Goal: Task Accomplishment & Management: Complete application form

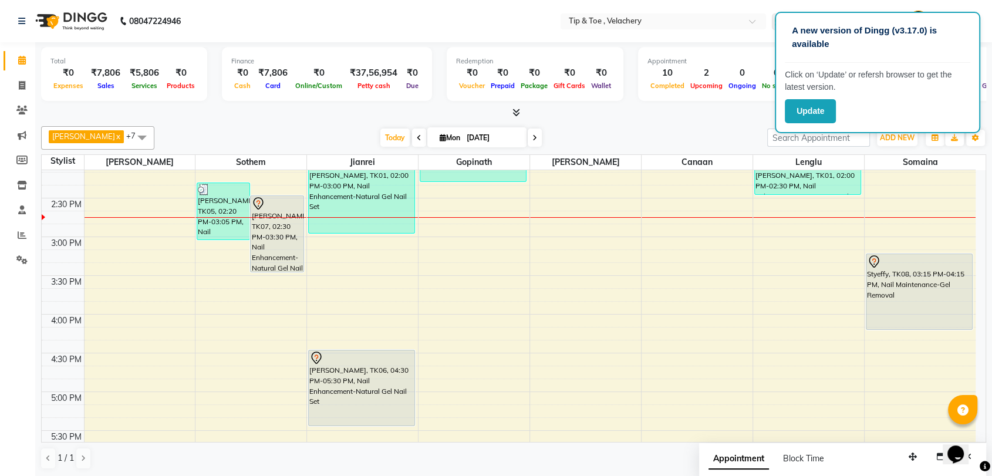
scroll to position [238, 0]
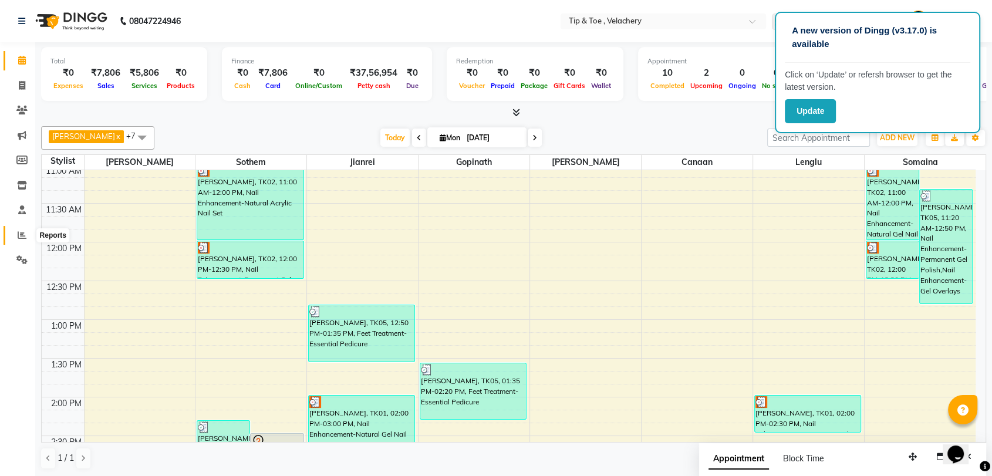
click at [16, 236] on span at bounding box center [22, 236] width 21 height 14
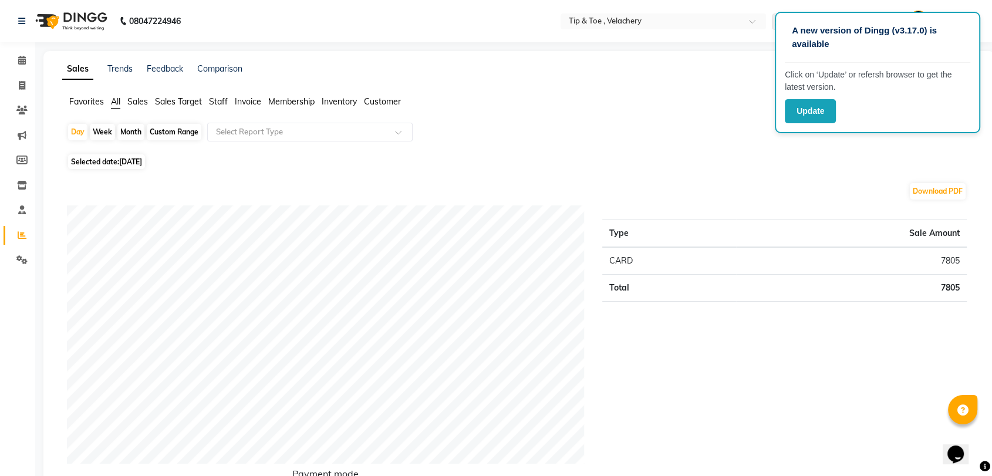
click at [224, 97] on span "Staff" at bounding box center [218, 101] width 19 height 11
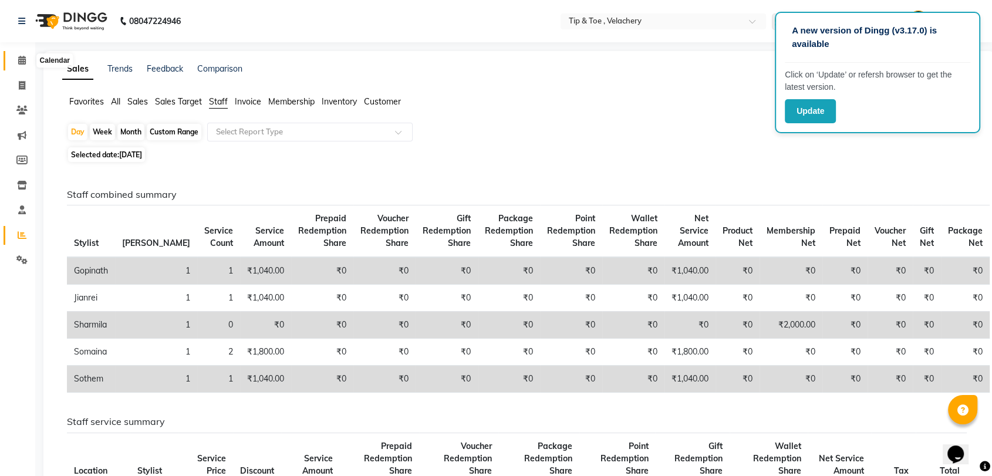
click at [12, 56] on span at bounding box center [22, 61] width 21 height 14
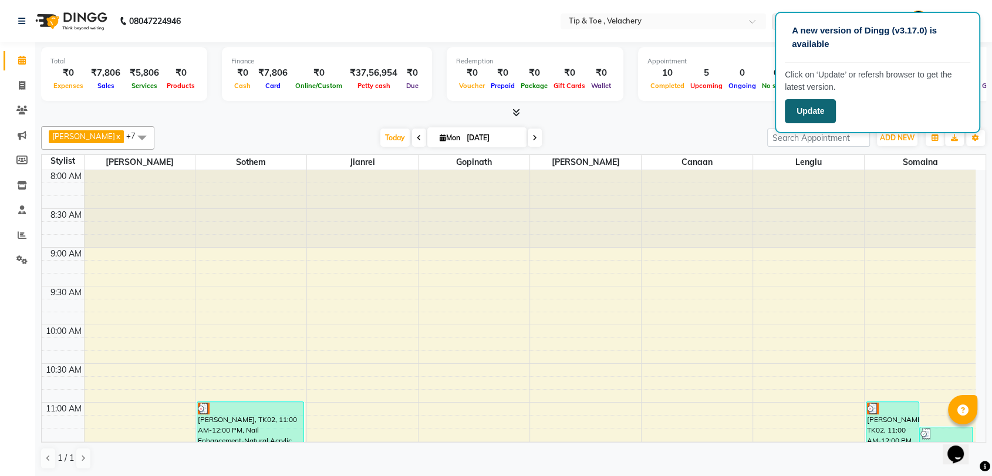
click at [817, 106] on button "Update" at bounding box center [810, 111] width 51 height 24
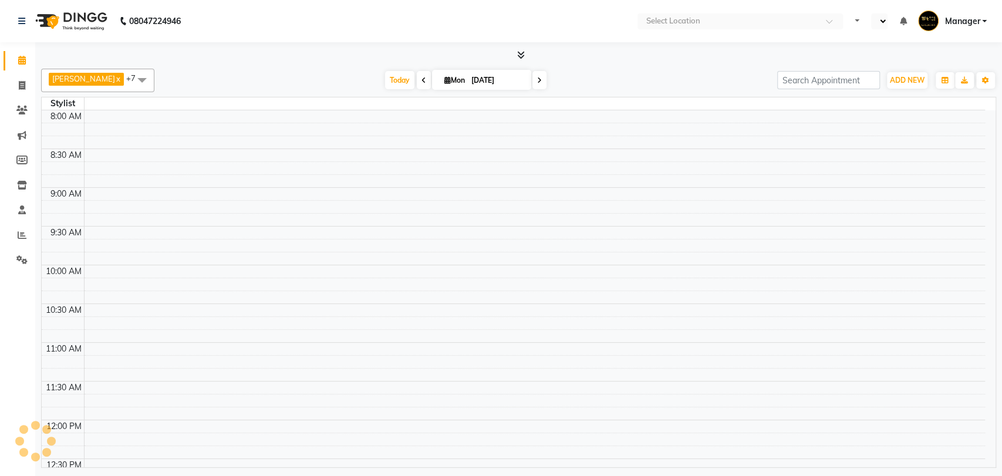
select select "en"
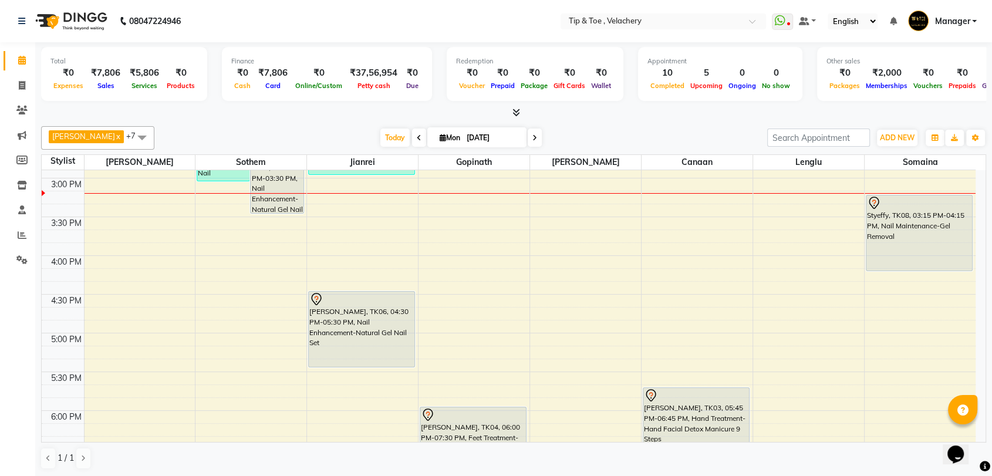
scroll to position [530, 0]
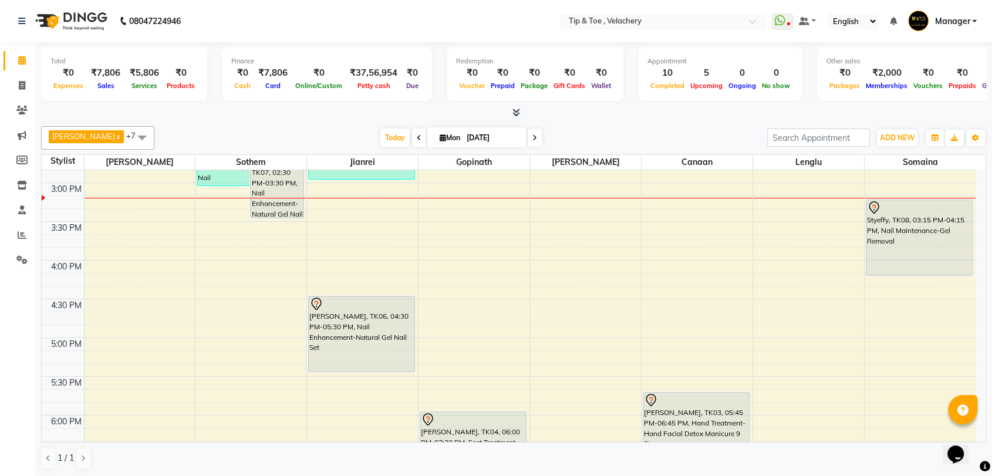
click at [343, 202] on div "8:00 AM 8:30 AM 9:00 AM 9:30 AM 10:00 AM 10:30 AM 11:00 AM 11:30 AM 12:00 PM 12…" at bounding box center [509, 222] width 934 height 1162
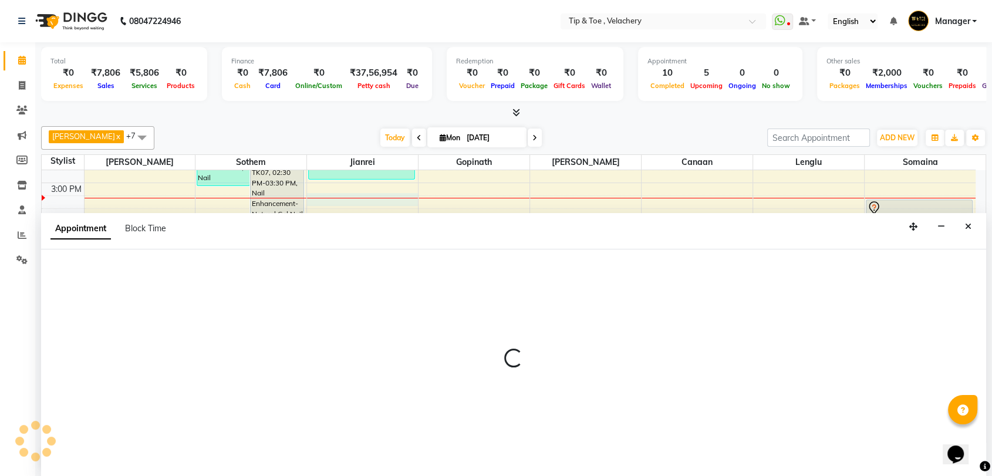
scroll to position [1, 0]
select select "41031"
select select "tentative"
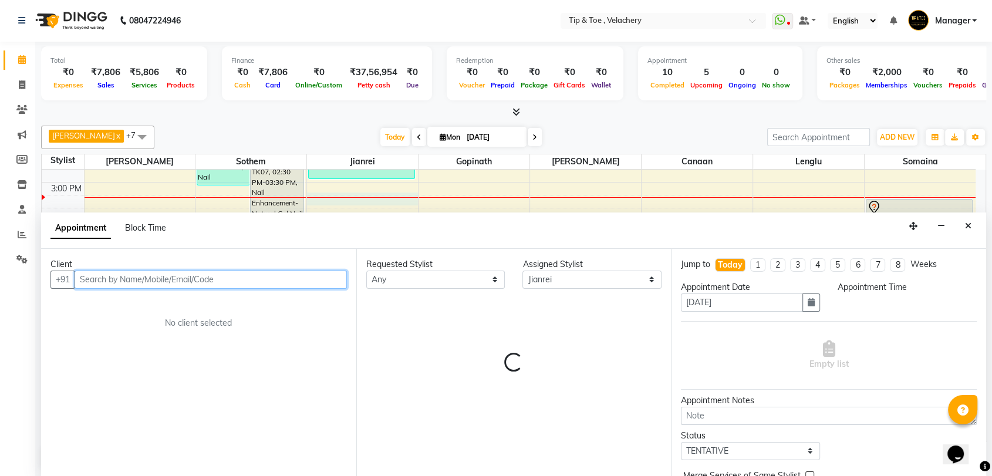
select select "915"
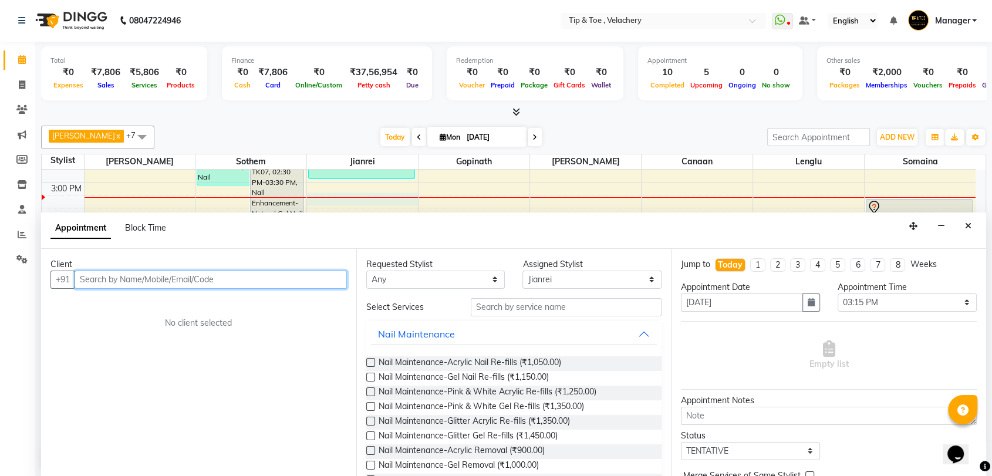
click at [149, 275] on input "text" at bounding box center [211, 280] width 272 height 18
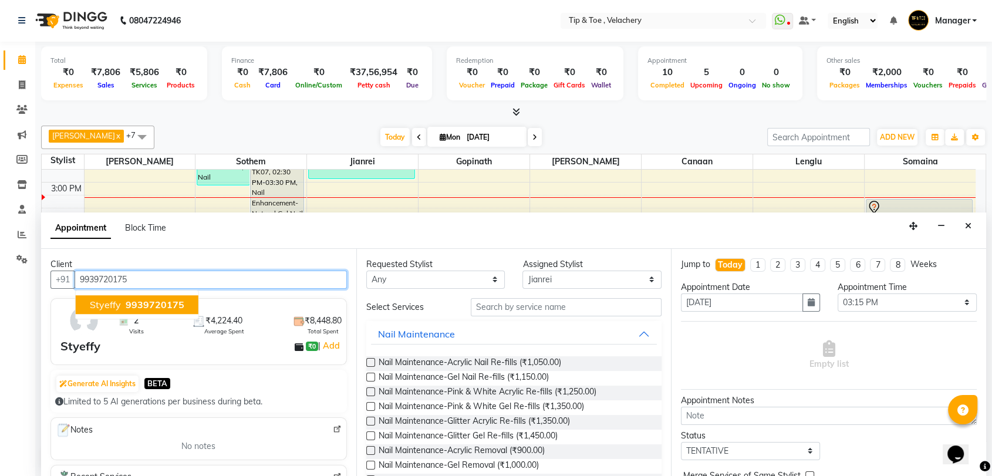
click at [101, 299] on span "Styeffy" at bounding box center [105, 305] width 31 height 12
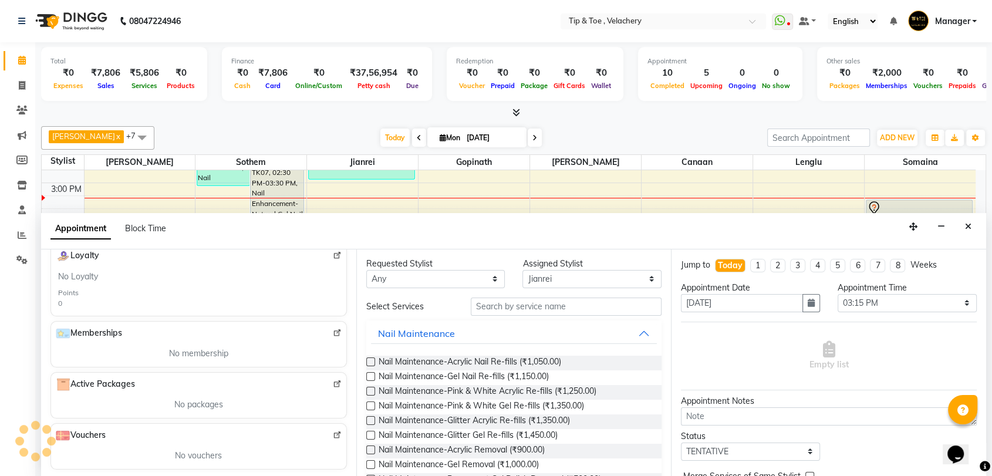
scroll to position [0, 0]
type input "9939720175"
click at [539, 307] on input "text" at bounding box center [566, 308] width 191 height 18
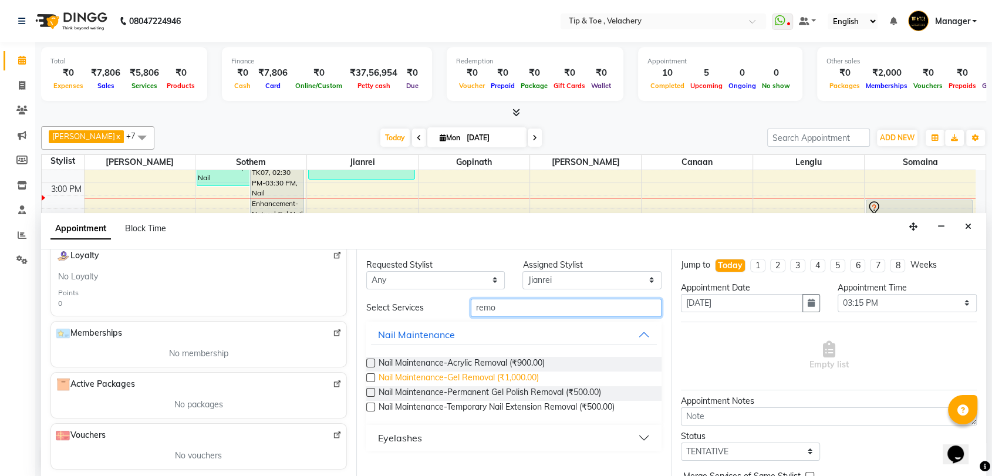
type input "remo"
click at [500, 376] on span "Nail Maintenance-Gel Removal (₹1,000.00)" at bounding box center [459, 379] width 160 height 15
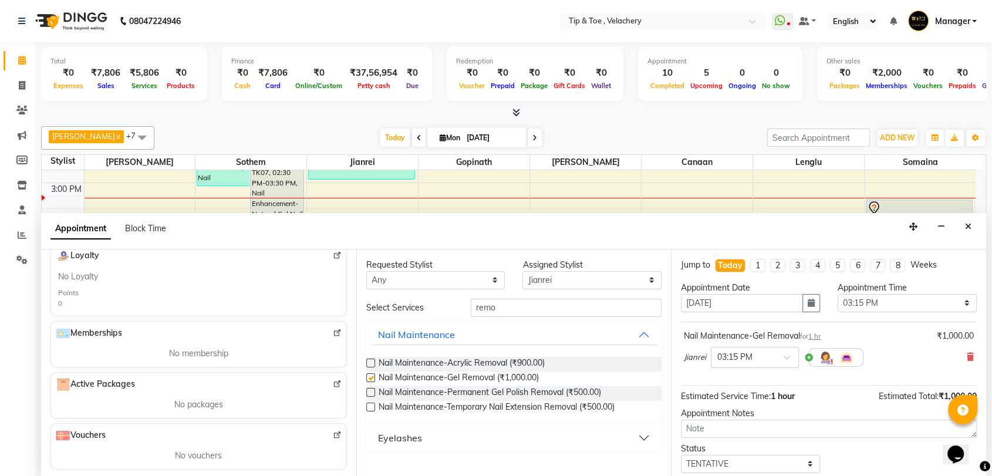
checkbox input "false"
drag, startPoint x: 530, startPoint y: 306, endPoint x: 409, endPoint y: 319, distance: 122.3
click at [409, 319] on div "Select Services remo Nail Maintenance Nail Maintenance-Acrylic Removal (₹900.00…" at bounding box center [514, 375] width 296 height 152
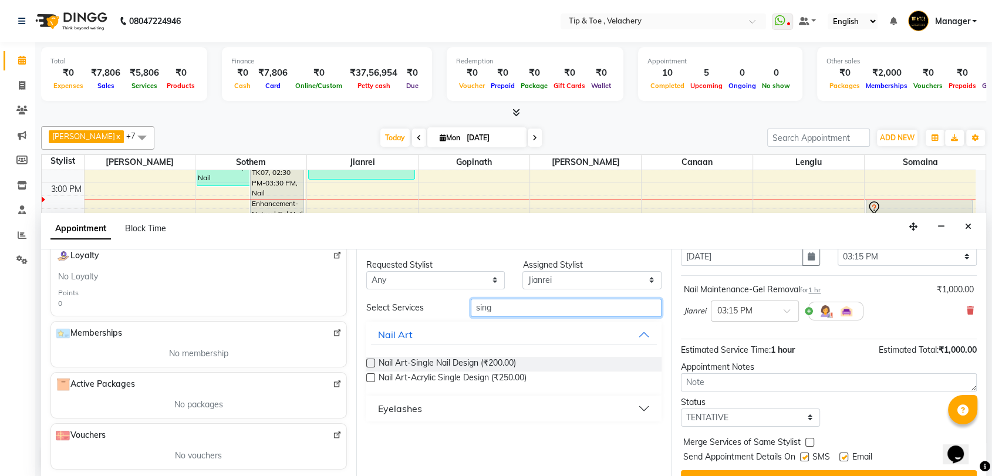
drag, startPoint x: 979, startPoint y: 388, endPoint x: 8, endPoint y: 25, distance: 1037.5
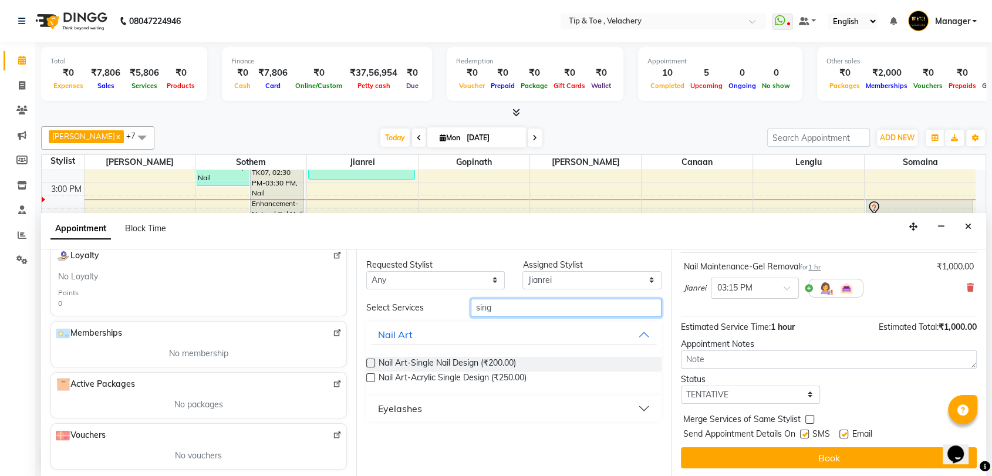
type input "sing"
click at [846, 432] on label at bounding box center [844, 434] width 9 height 9
click at [846, 432] on input "checkbox" at bounding box center [844, 436] width 8 height 8
checkbox input "false"
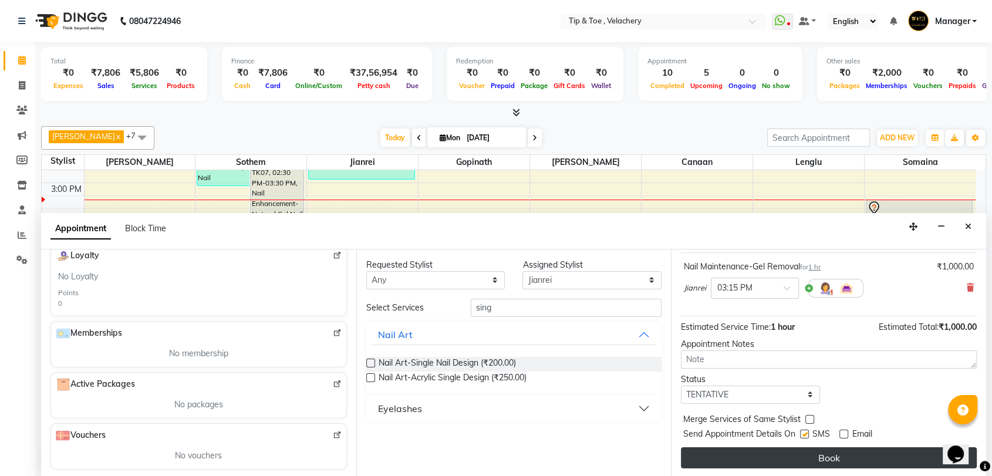
click at [838, 450] on button "Book" at bounding box center [829, 457] width 296 height 21
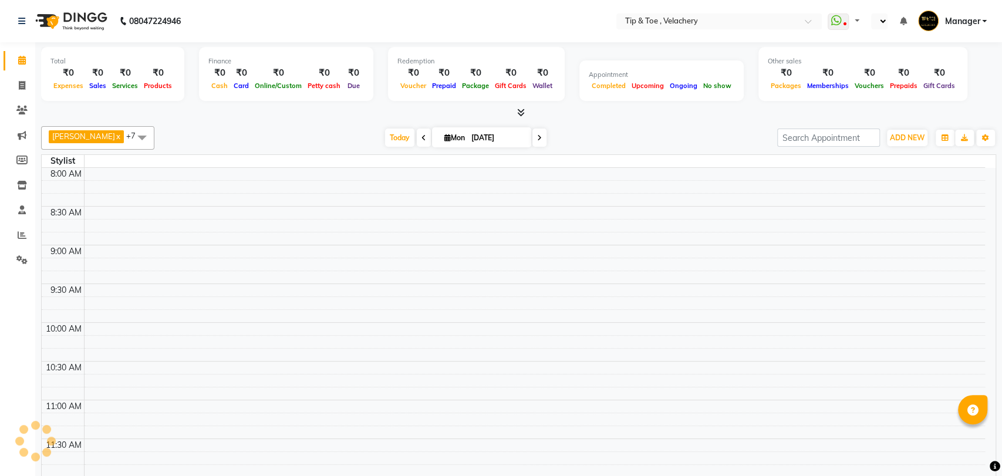
select select "en"
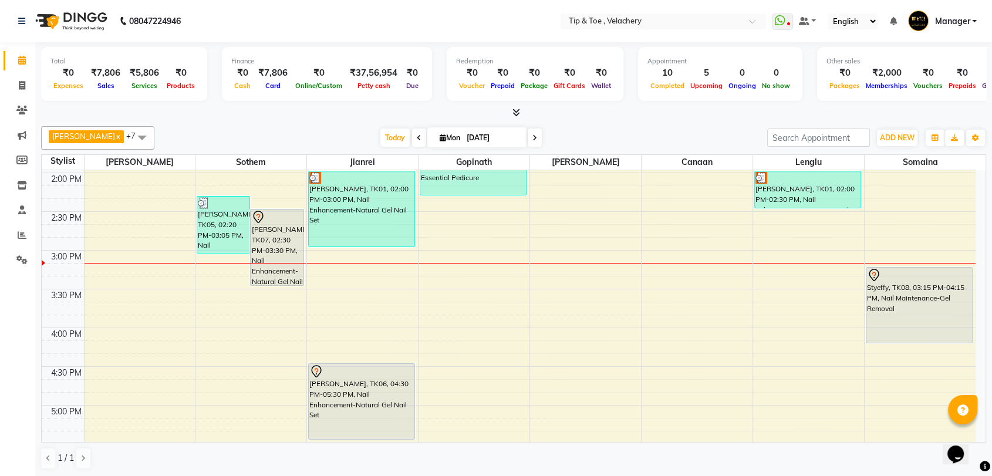
scroll to position [460, 0]
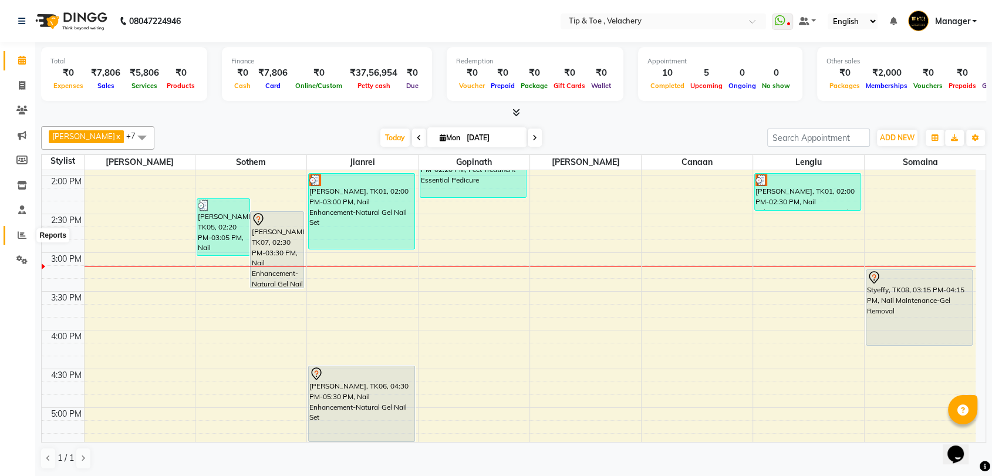
click at [22, 235] on icon at bounding box center [22, 235] width 9 height 9
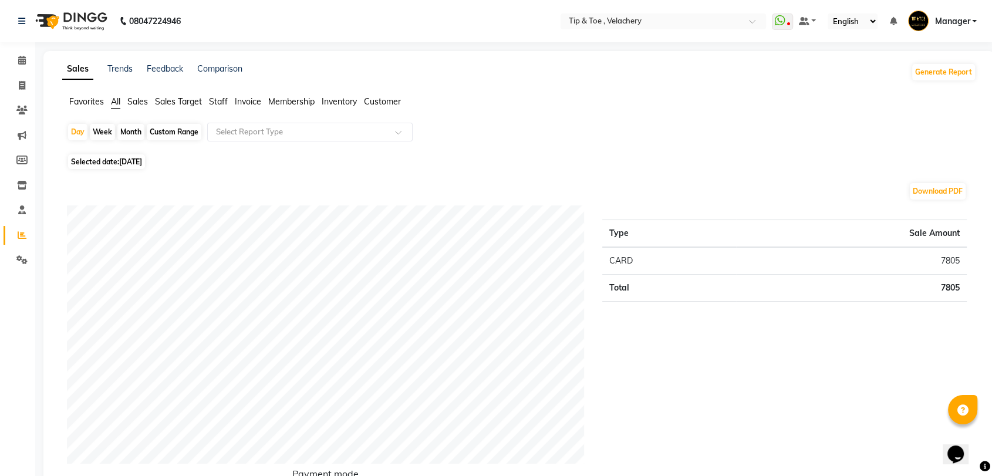
click at [218, 101] on span "Staff" at bounding box center [218, 101] width 19 height 11
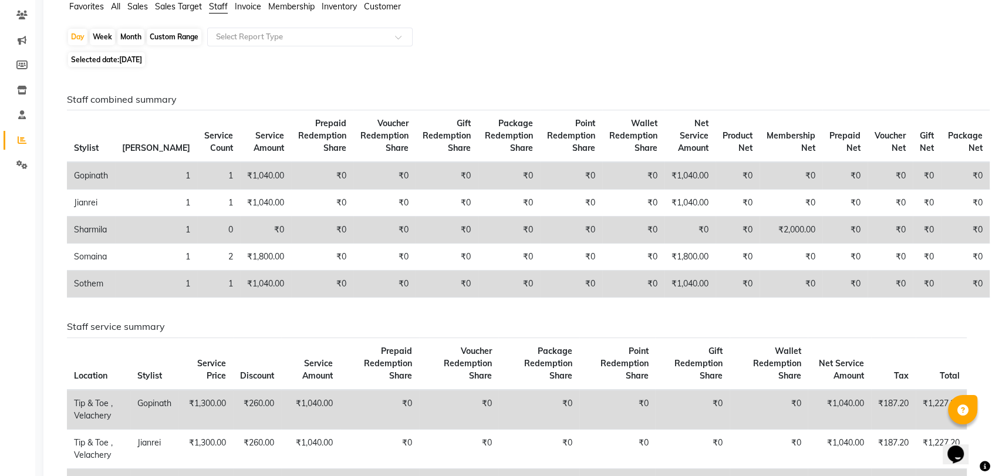
scroll to position [99, 0]
